Goal: Task Accomplishment & Management: Manage account settings

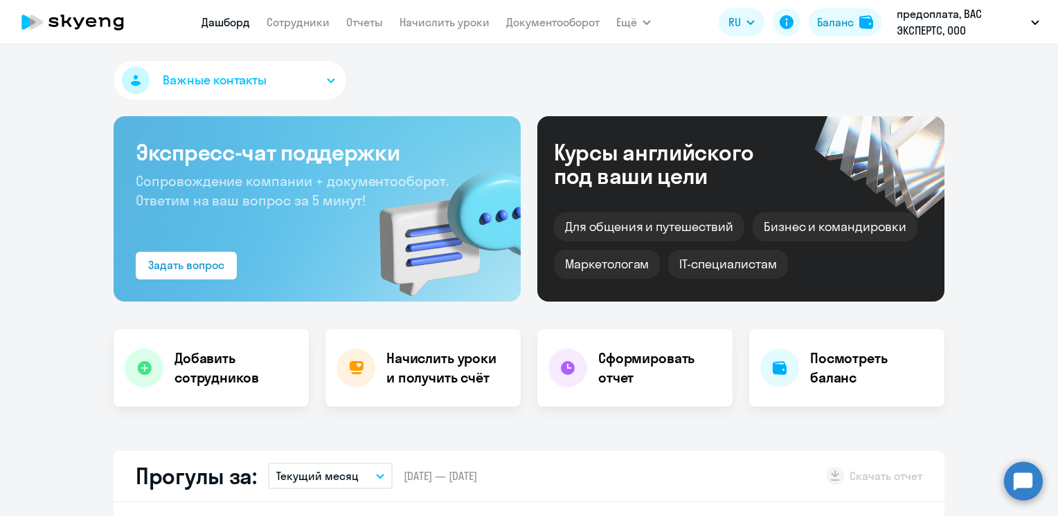
select select "30"
click at [293, 24] on link "Сотрудники" at bounding box center [297, 22] width 63 height 14
select select "30"
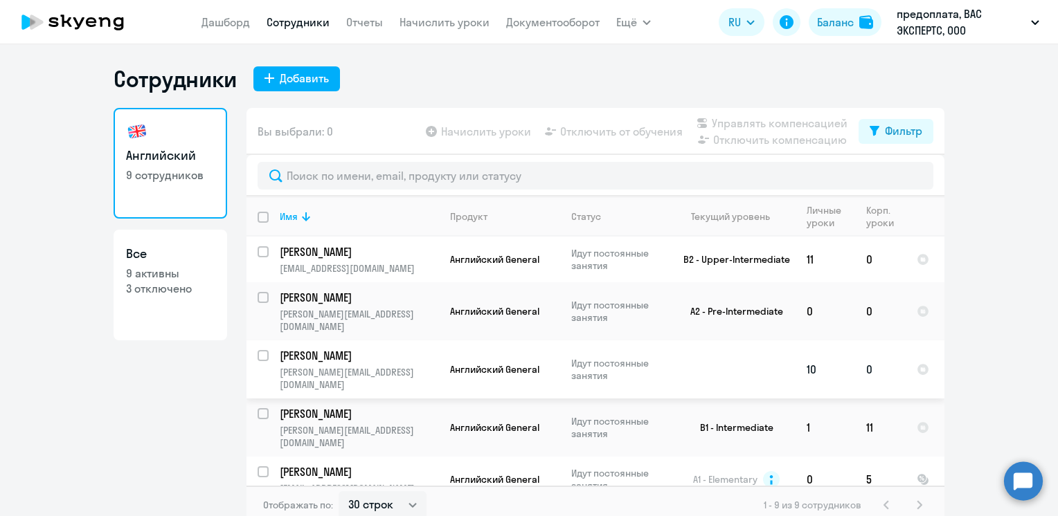
click at [598, 364] on td "Идут постоянные занятия" at bounding box center [613, 370] width 107 height 58
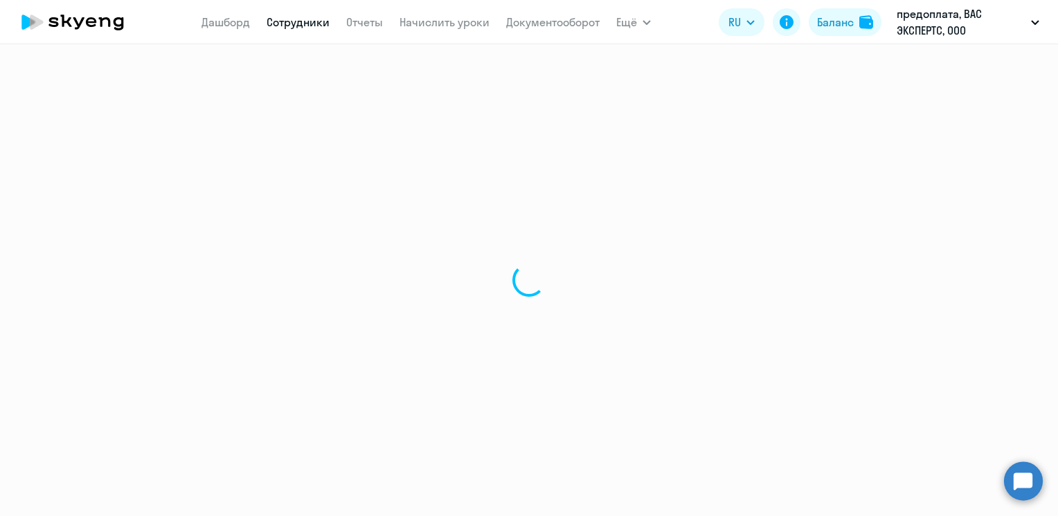
select select "english"
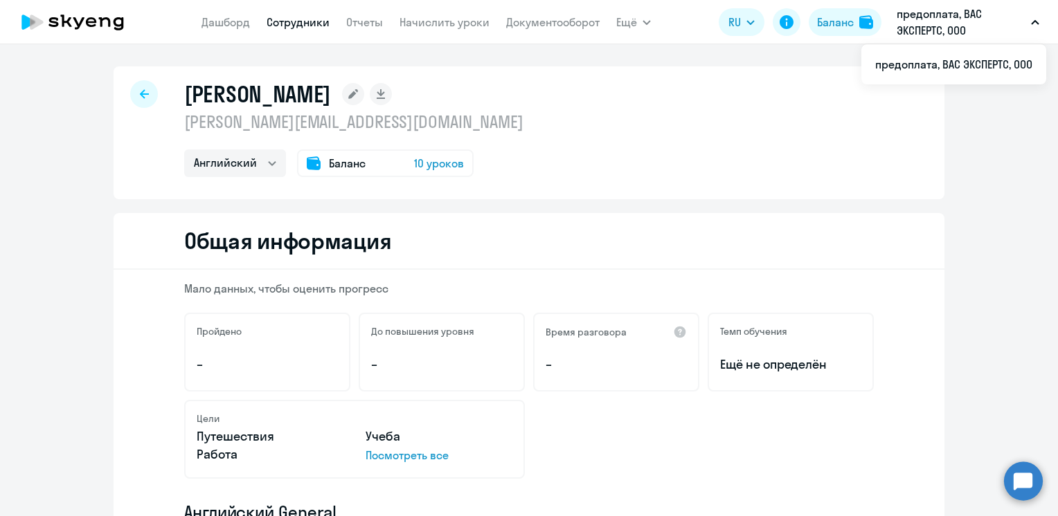
click at [926, 24] on p "предоплата, ВАС ЭКСПЕРТС, ООО" at bounding box center [960, 22] width 129 height 33
click at [131, 100] on div at bounding box center [144, 94] width 28 height 28
select select "30"
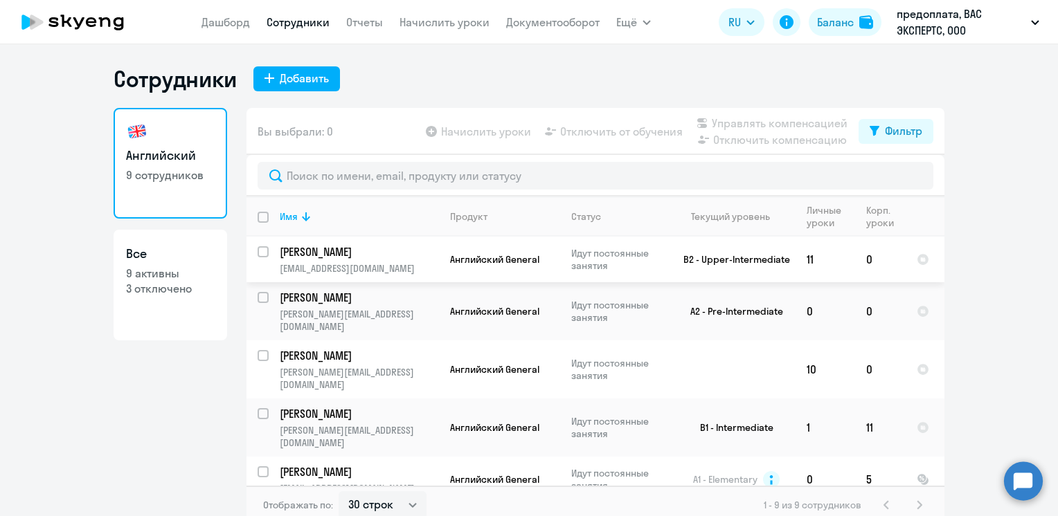
click at [496, 273] on td "Английский General" at bounding box center [499, 260] width 121 height 46
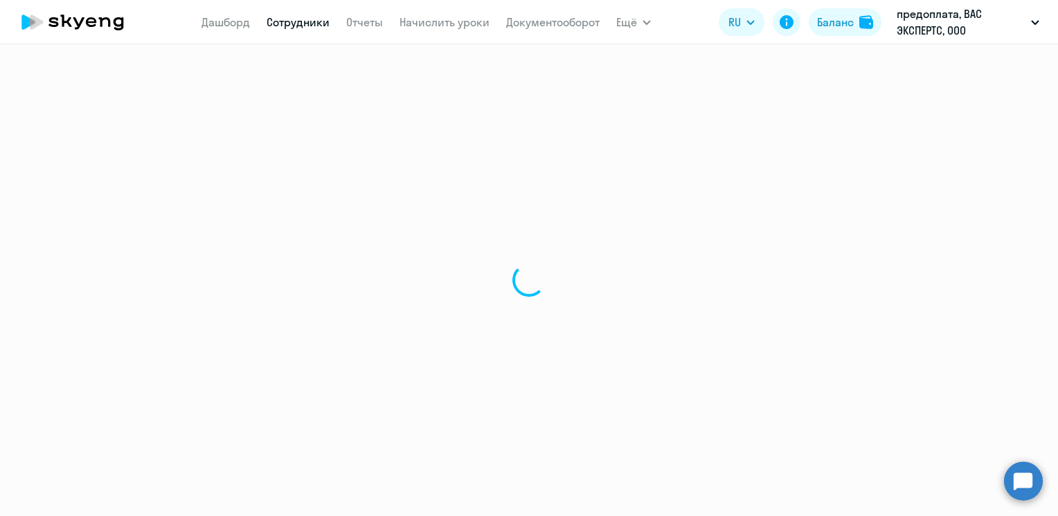
select select "english"
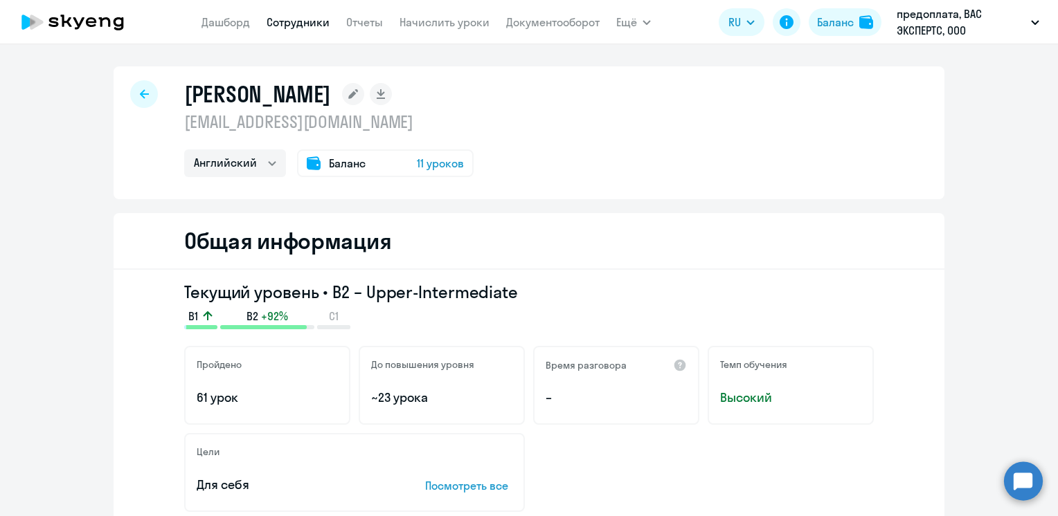
click at [306, 21] on link "Сотрудники" at bounding box center [297, 22] width 63 height 14
select select "30"
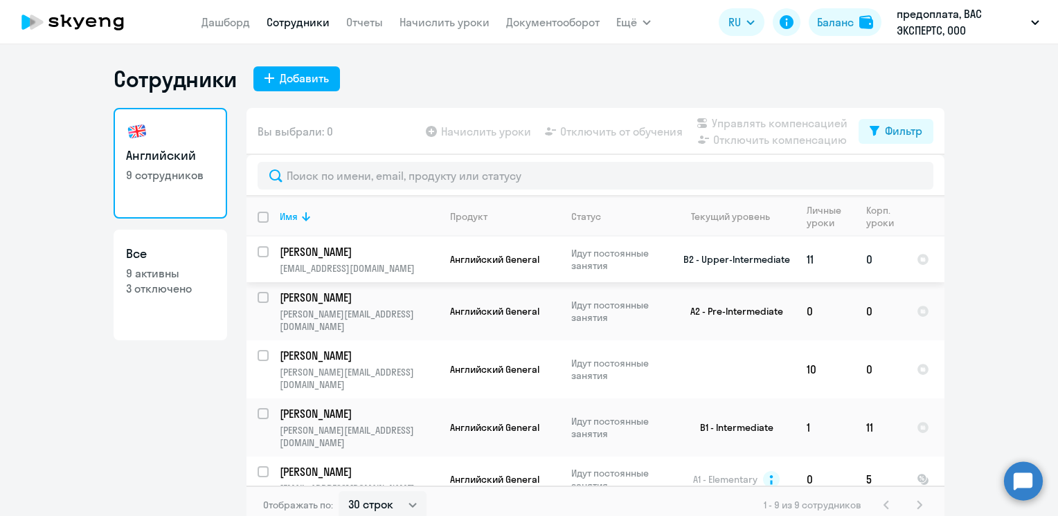
click at [260, 255] on input "select row 13941058" at bounding box center [271, 260] width 28 height 28
checkbox input "true"
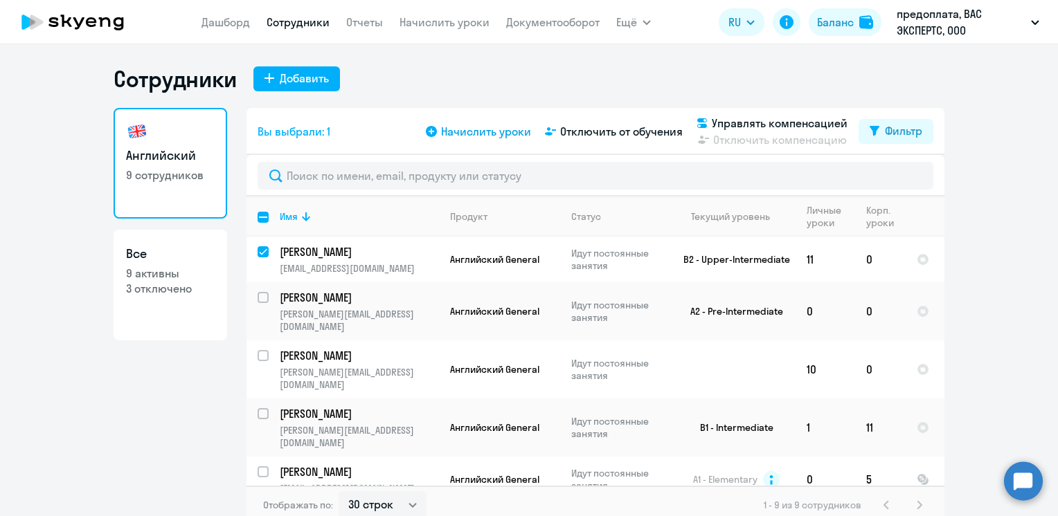
click at [485, 132] on span "Начислить уроки" at bounding box center [486, 131] width 90 height 17
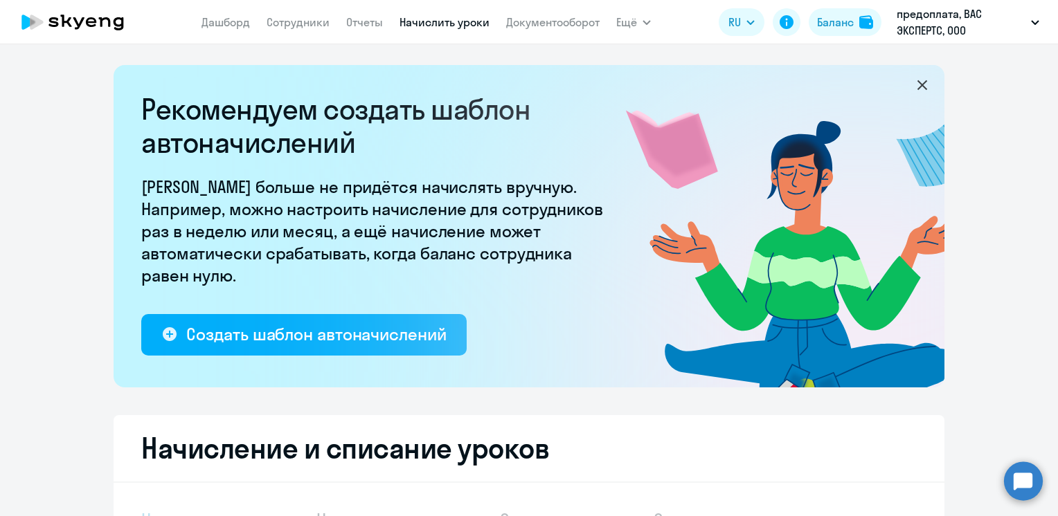
select select "10"
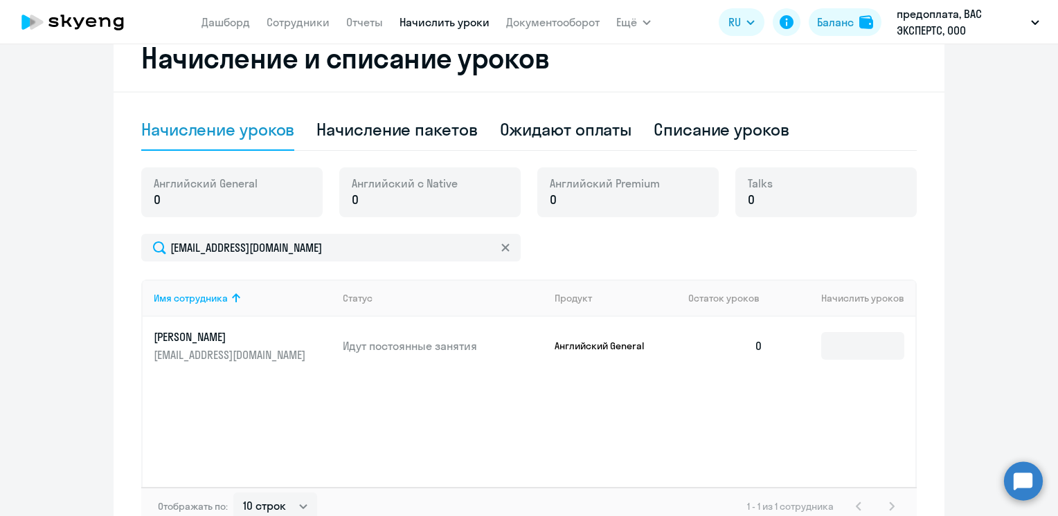
scroll to position [395, 0]
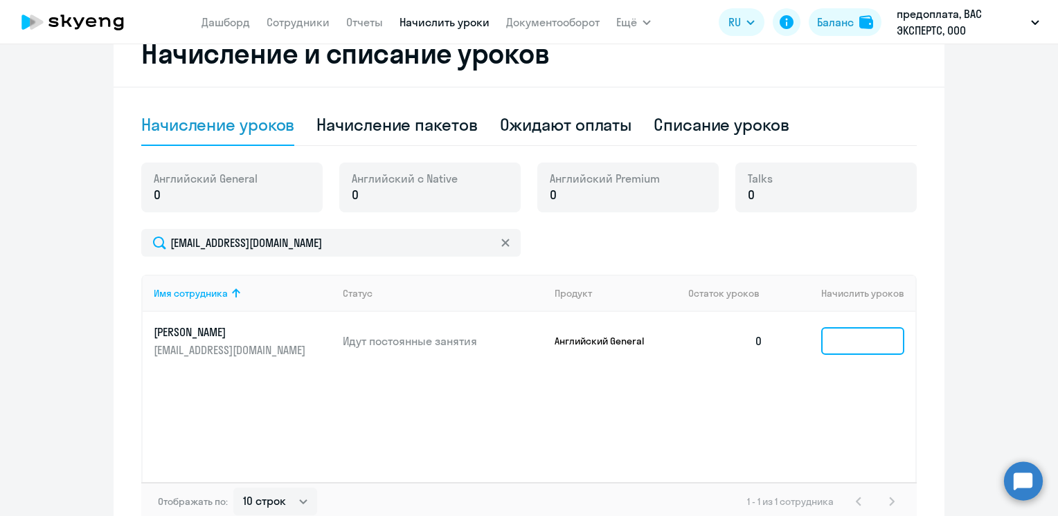
click at [850, 340] on input at bounding box center [862, 341] width 83 height 28
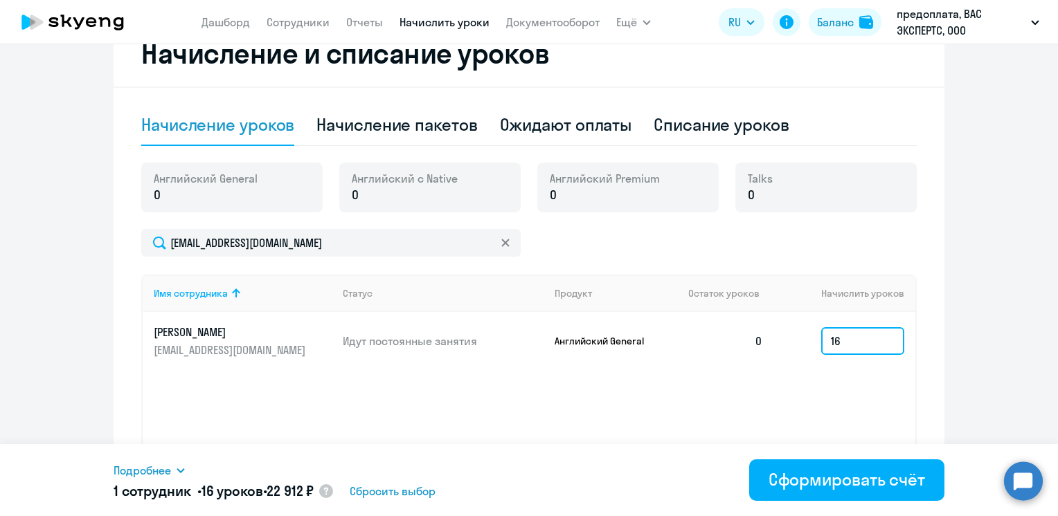
type input "1"
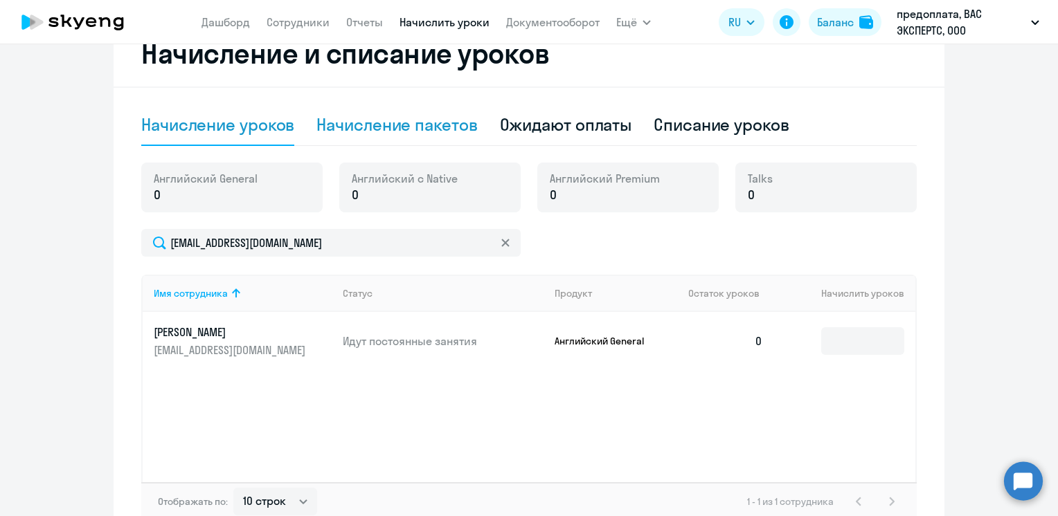
click at [342, 127] on div "Начисление пакетов" at bounding box center [396, 125] width 161 height 22
select select "10"
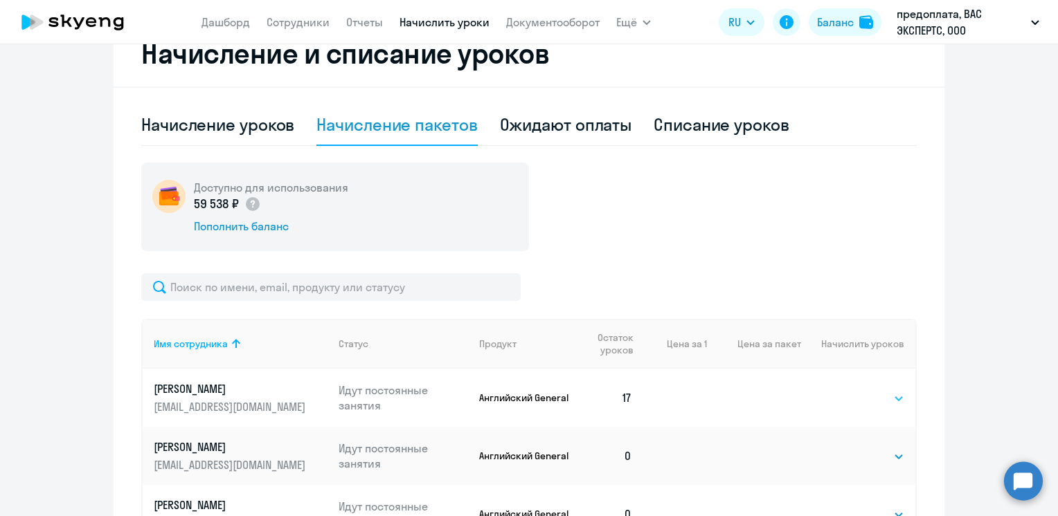
click at [885, 399] on select "Выбрать 4 8 16 32 64 96 128" at bounding box center [875, 398] width 57 height 17
select select "16"
click at [847, 390] on select "Выбрать 4 8 16 32 64 96 128" at bounding box center [875, 398] width 57 height 17
